Goal: Information Seeking & Learning: Learn about a topic

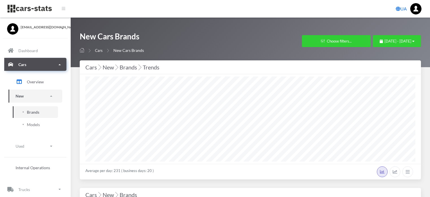
select select "25"
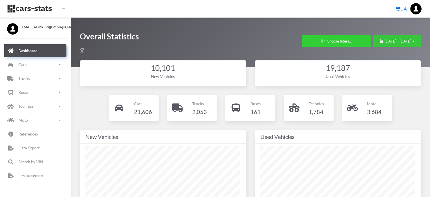
click at [388, 44] on button "September 1, 2025 - September 23, 2025" at bounding box center [397, 41] width 48 height 12
click at [385, 42] on span "September 1, 2025 - September 23, 2025" at bounding box center [398, 41] width 27 height 5
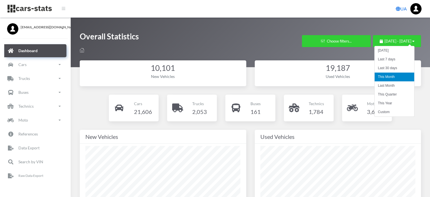
click at [385, 102] on li "This Year" at bounding box center [395, 103] width 40 height 9
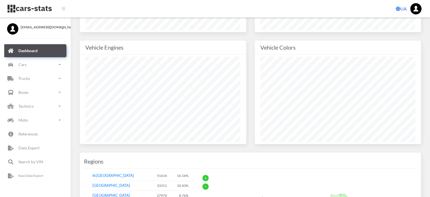
scroll to position [283, 0]
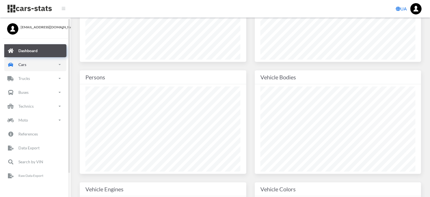
click at [41, 68] on link "Cars" at bounding box center [35, 64] width 62 height 13
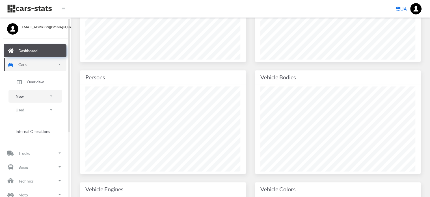
click at [27, 96] on link "New" at bounding box center [35, 96] width 54 height 13
click at [31, 111] on span "Brands" at bounding box center [33, 112] width 12 height 6
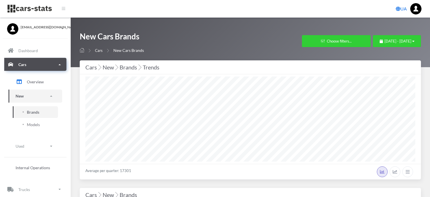
select select "25"
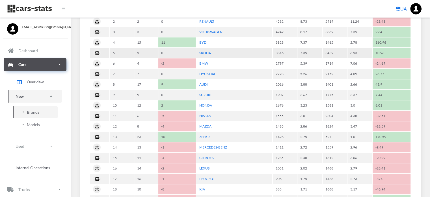
scroll to position [311, 0]
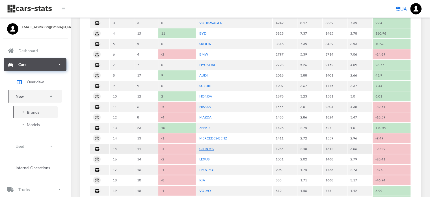
click at [209, 146] on link "CITROEN" at bounding box center [206, 148] width 15 height 4
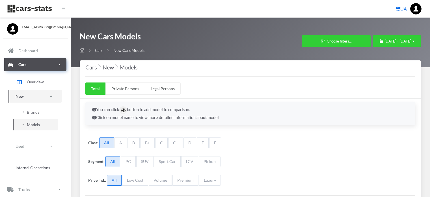
select select "25"
select select "CITROEN"
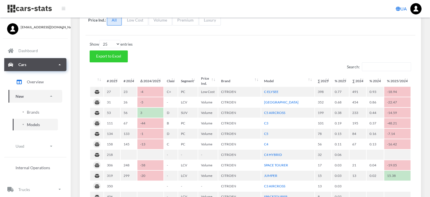
scroll to position [170, 0]
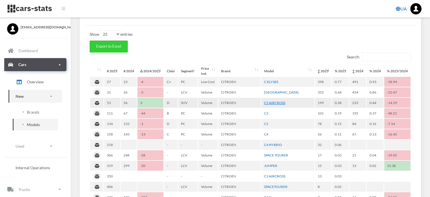
click at [275, 102] on link "C5 AIRCROSS" at bounding box center [274, 102] width 21 height 4
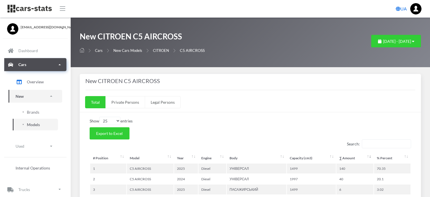
select select "25"
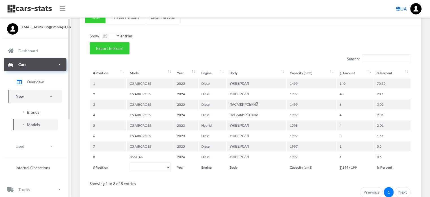
click at [34, 112] on span "Brands" at bounding box center [33, 112] width 12 height 6
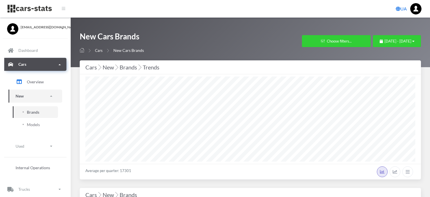
select select "25"
